Goal: Information Seeking & Learning: Find specific fact

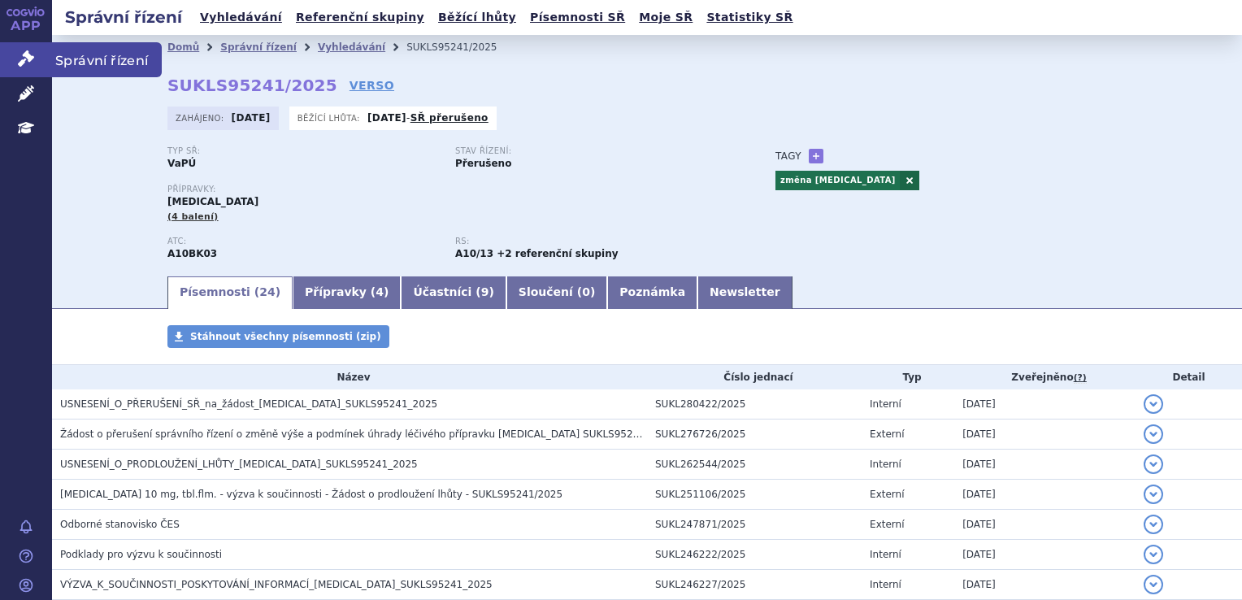
click at [49, 62] on link "Správní řízení" at bounding box center [26, 59] width 52 height 34
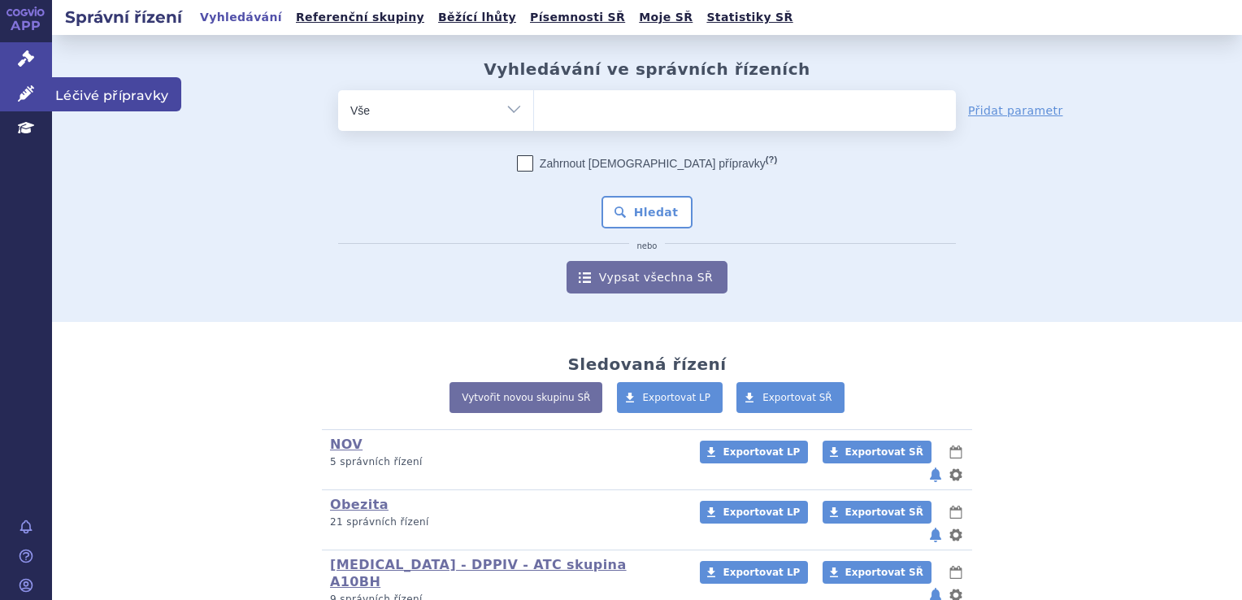
click at [5, 93] on link "Léčivé přípravky" at bounding box center [26, 94] width 52 height 34
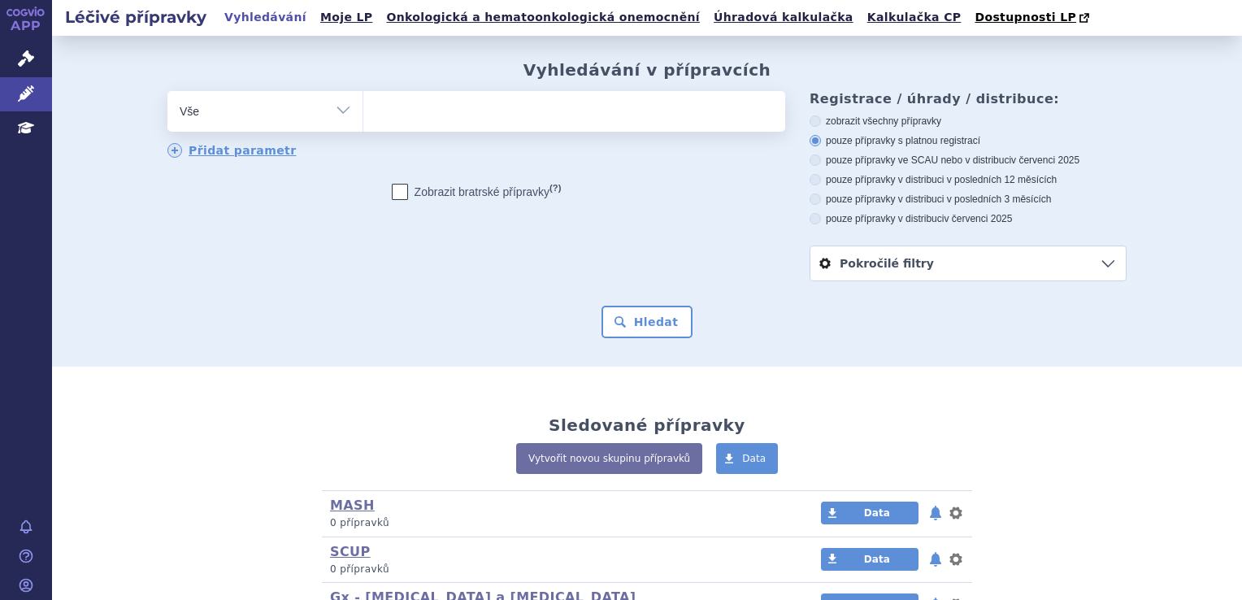
click at [597, 109] on ul at bounding box center [574, 108] width 422 height 34
click at [363, 109] on select at bounding box center [363, 110] width 1 height 41
click at [579, 119] on ul at bounding box center [574, 108] width 422 height 34
click at [363, 119] on select at bounding box center [363, 110] width 1 height 41
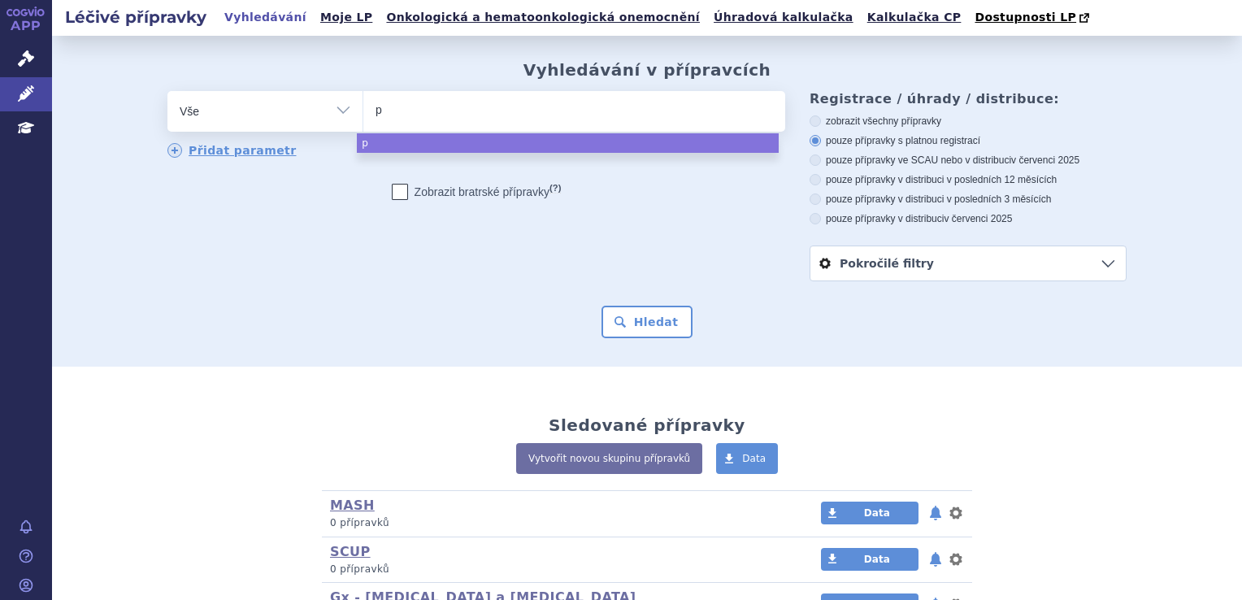
type input "pu"
type input "purf"
type input "purfen"
type input "purfeni"
type input "purfe"
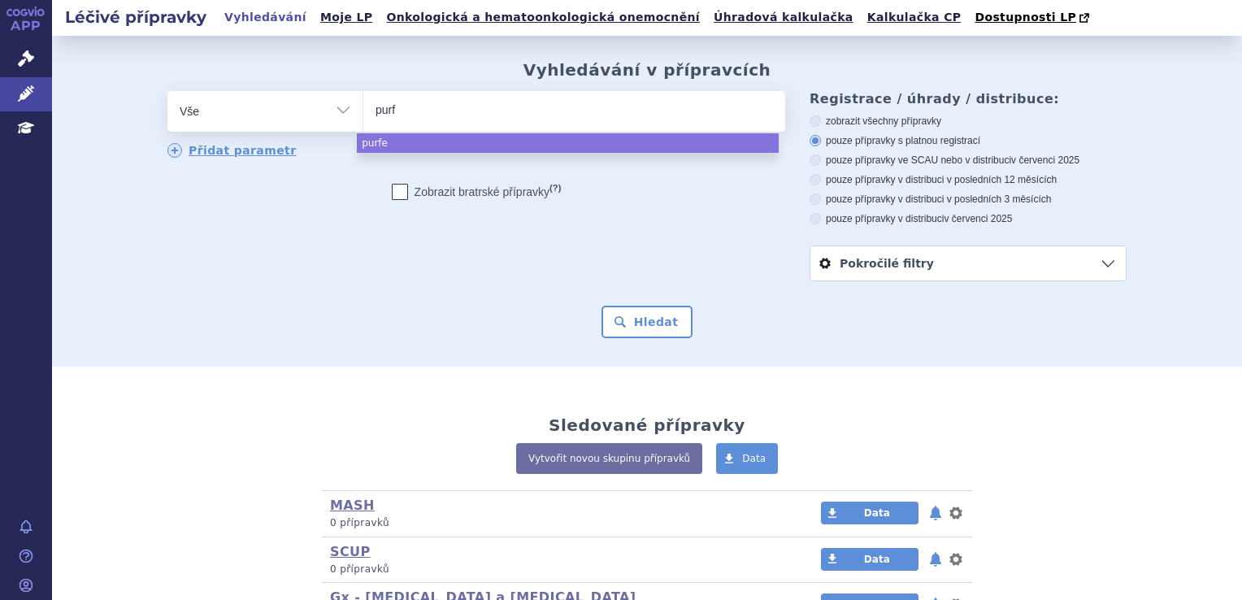
type input "pur"
type input "pu"
type input "p"
type input "pi"
type input "pir"
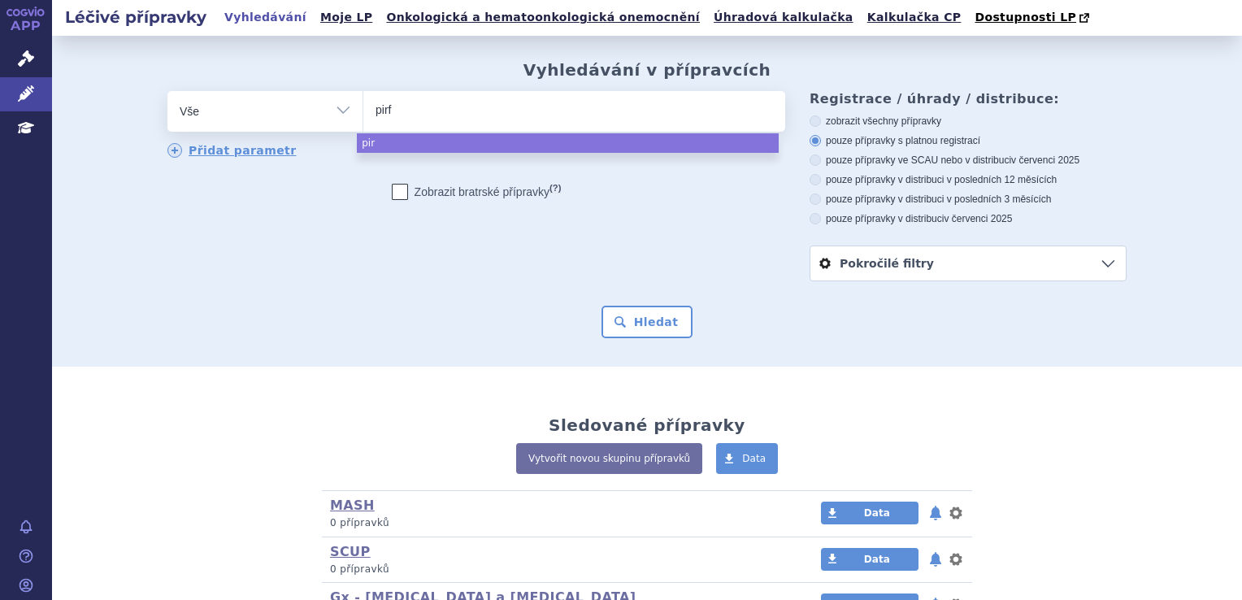
type input "pirfe"
type input "pirfeni"
type input "pirfenid"
type input "pirfenidon"
type input "pirfenidone"
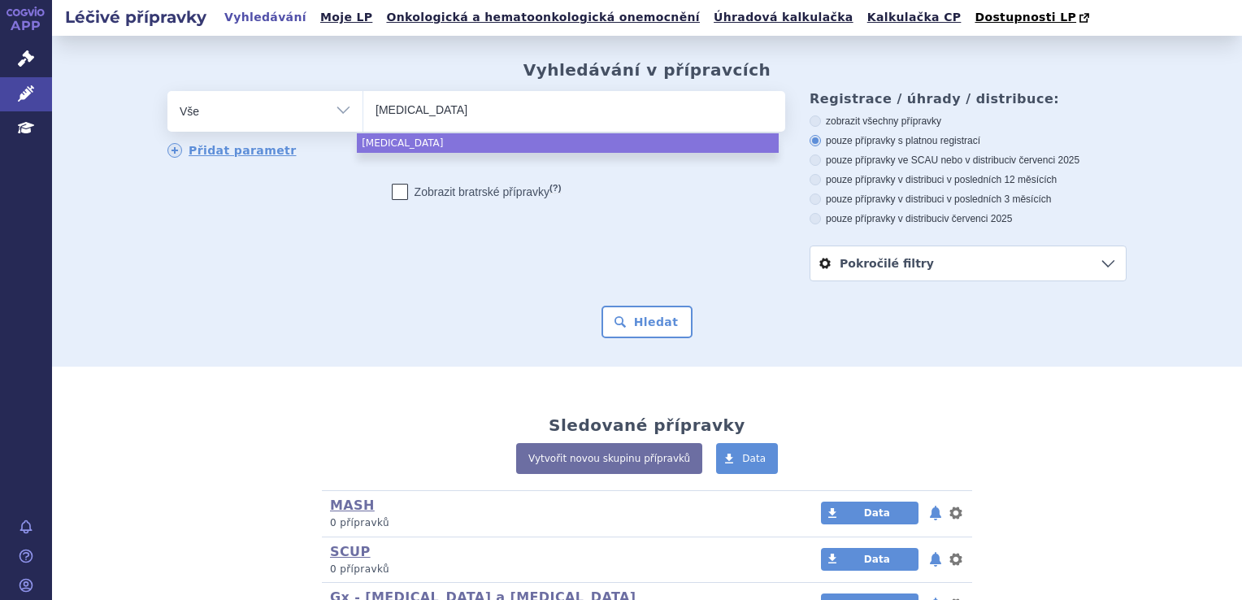
select select "pirfenidone"
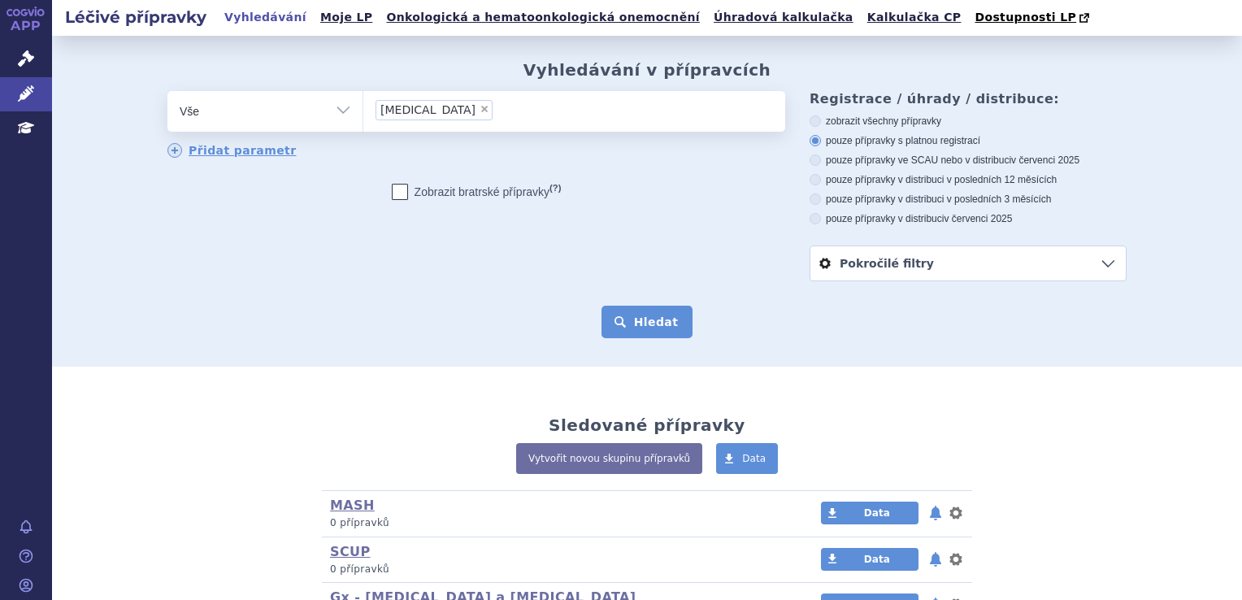
click at [643, 324] on button "Hledat" at bounding box center [647, 322] width 92 height 33
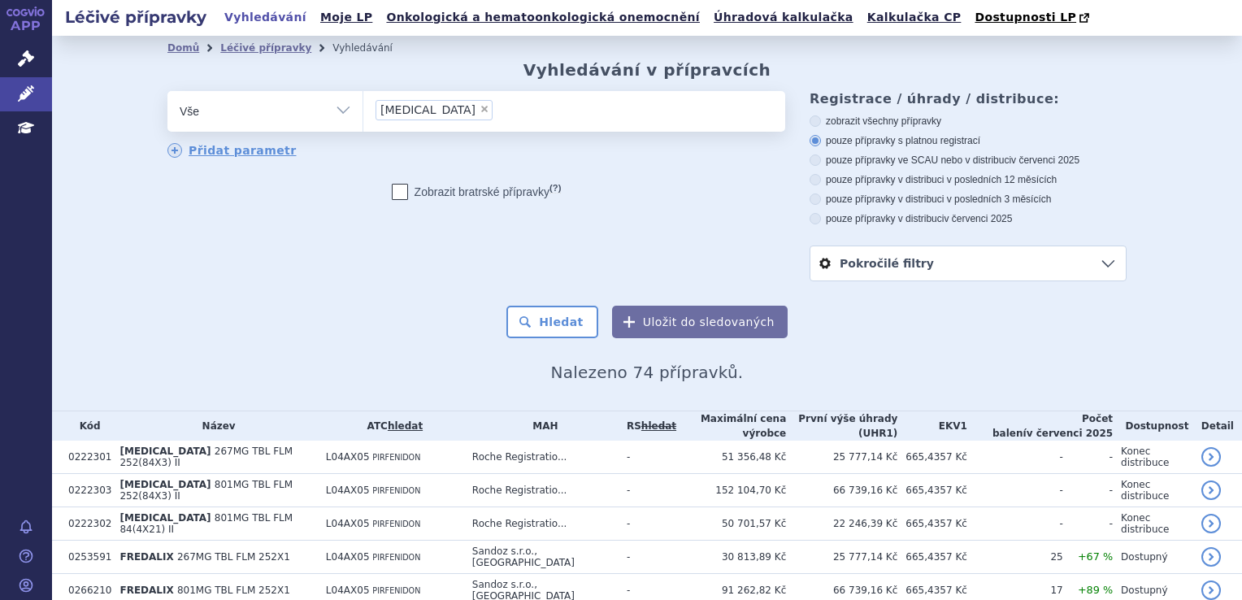
scroll to position [406, 0]
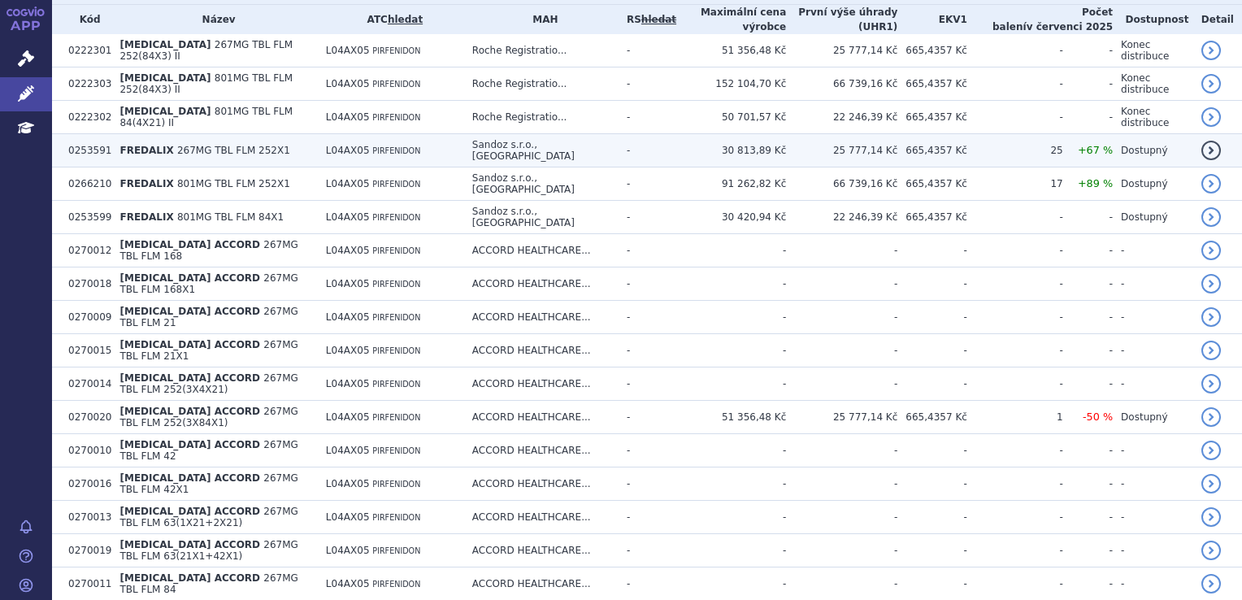
click at [500, 158] on td "Sandoz s.r.o., [GEOGRAPHIC_DATA]" at bounding box center [541, 150] width 154 height 33
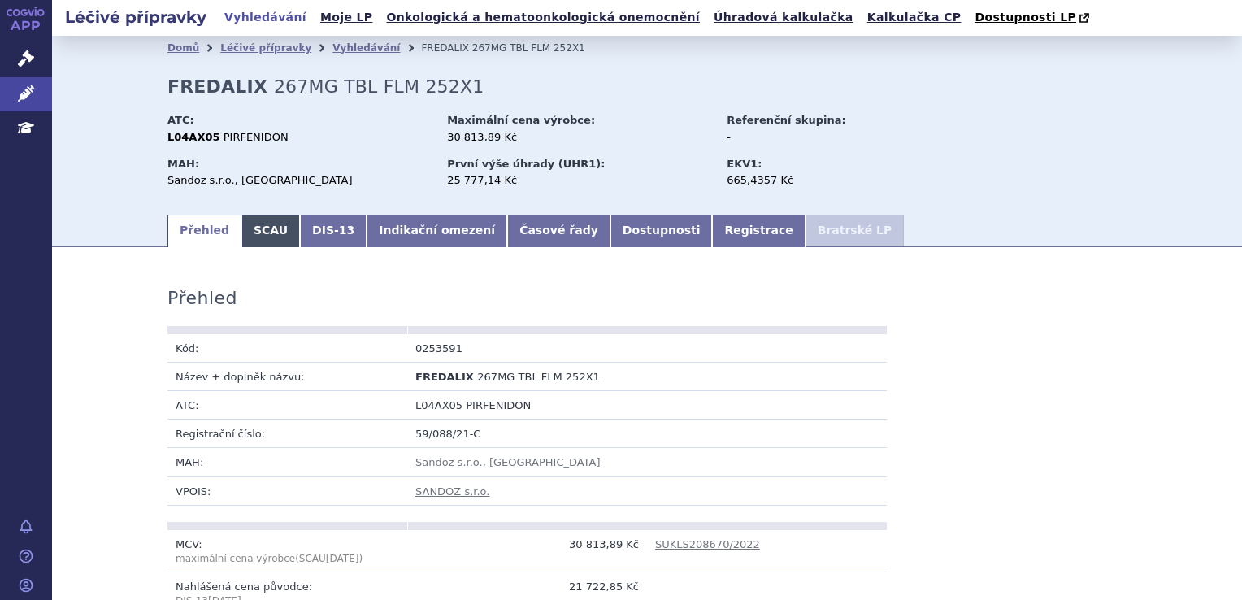
click at [241, 236] on link "SCAU" at bounding box center [270, 231] width 59 height 33
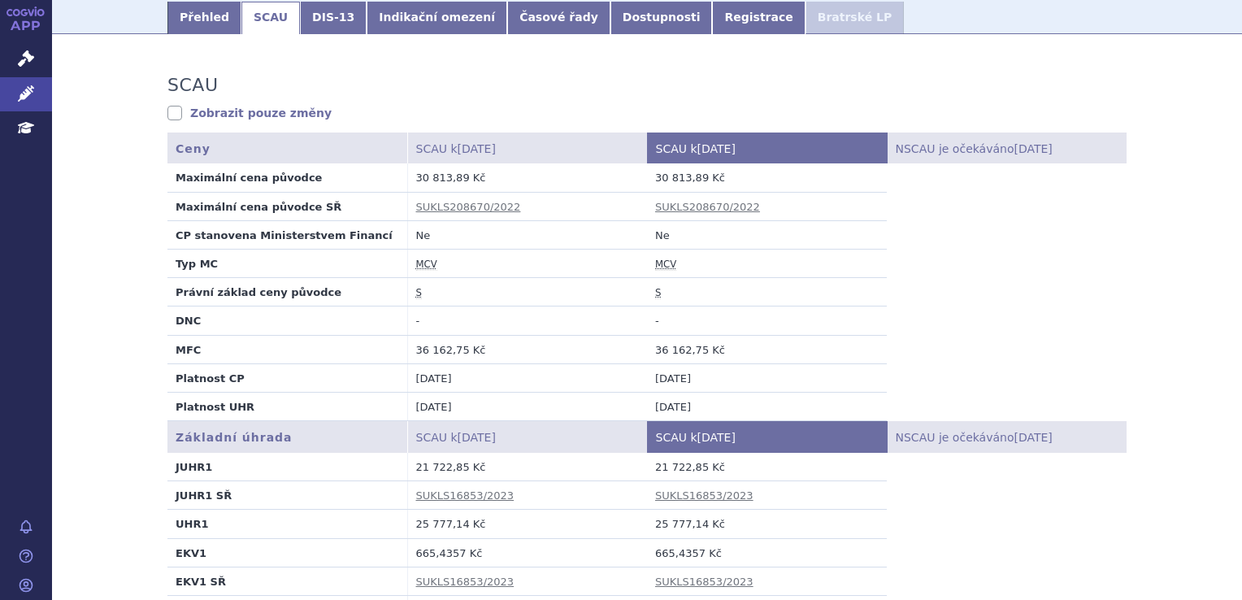
scroll to position [163, 0]
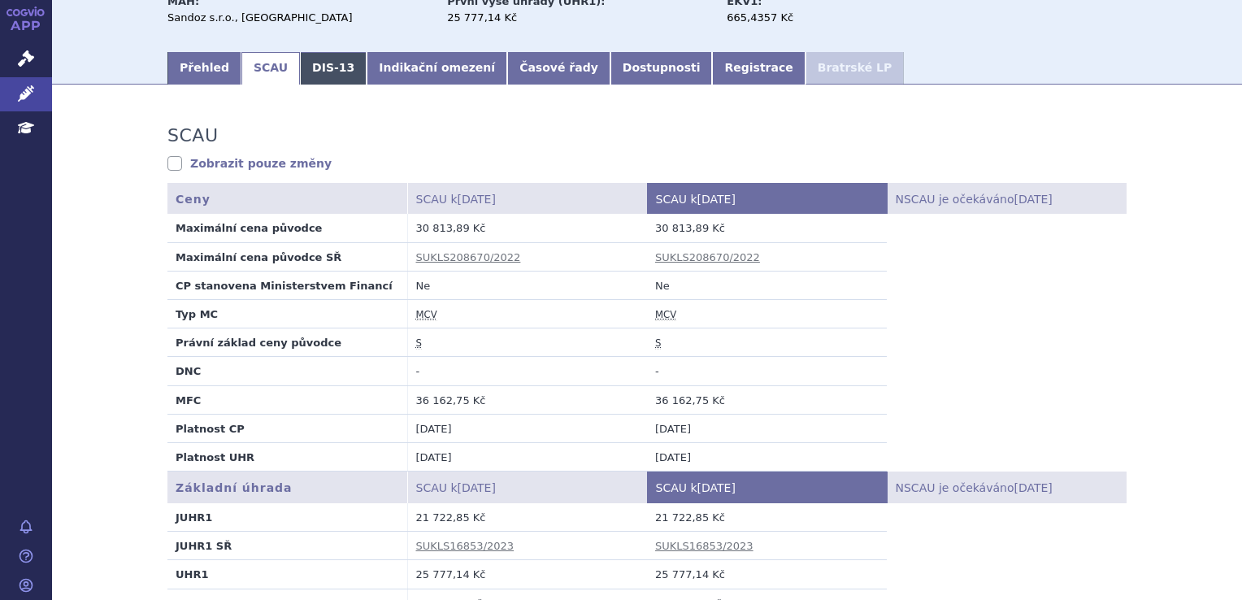
click at [302, 78] on link "DIS-13" at bounding box center [333, 68] width 67 height 33
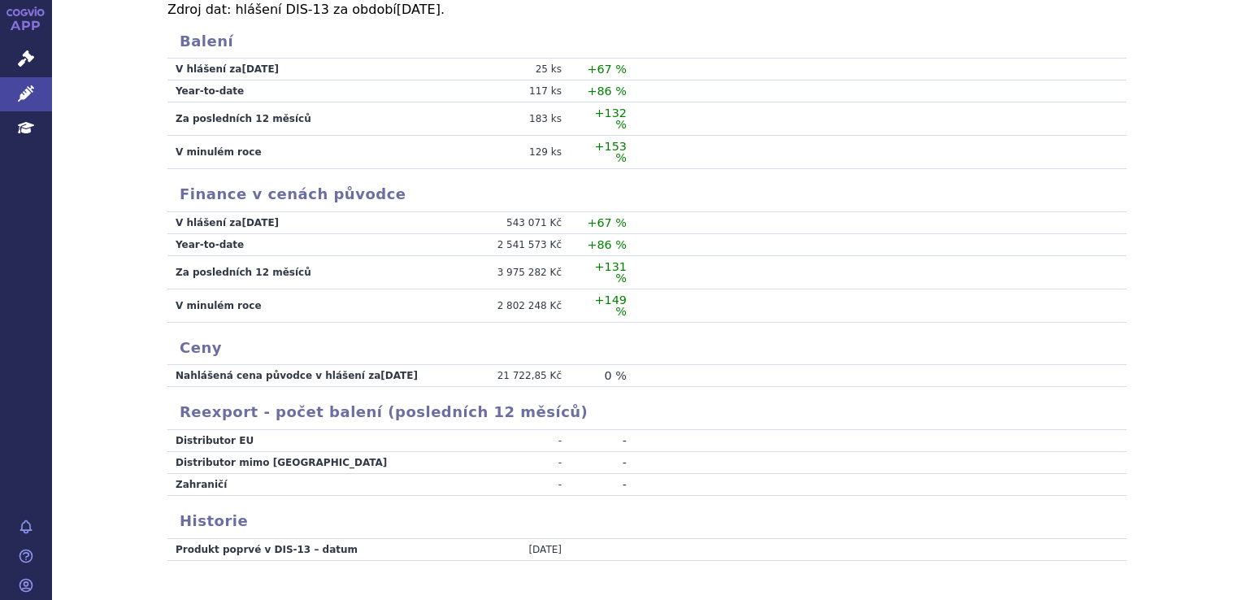
scroll to position [325, 0]
